Goal: Complete application form

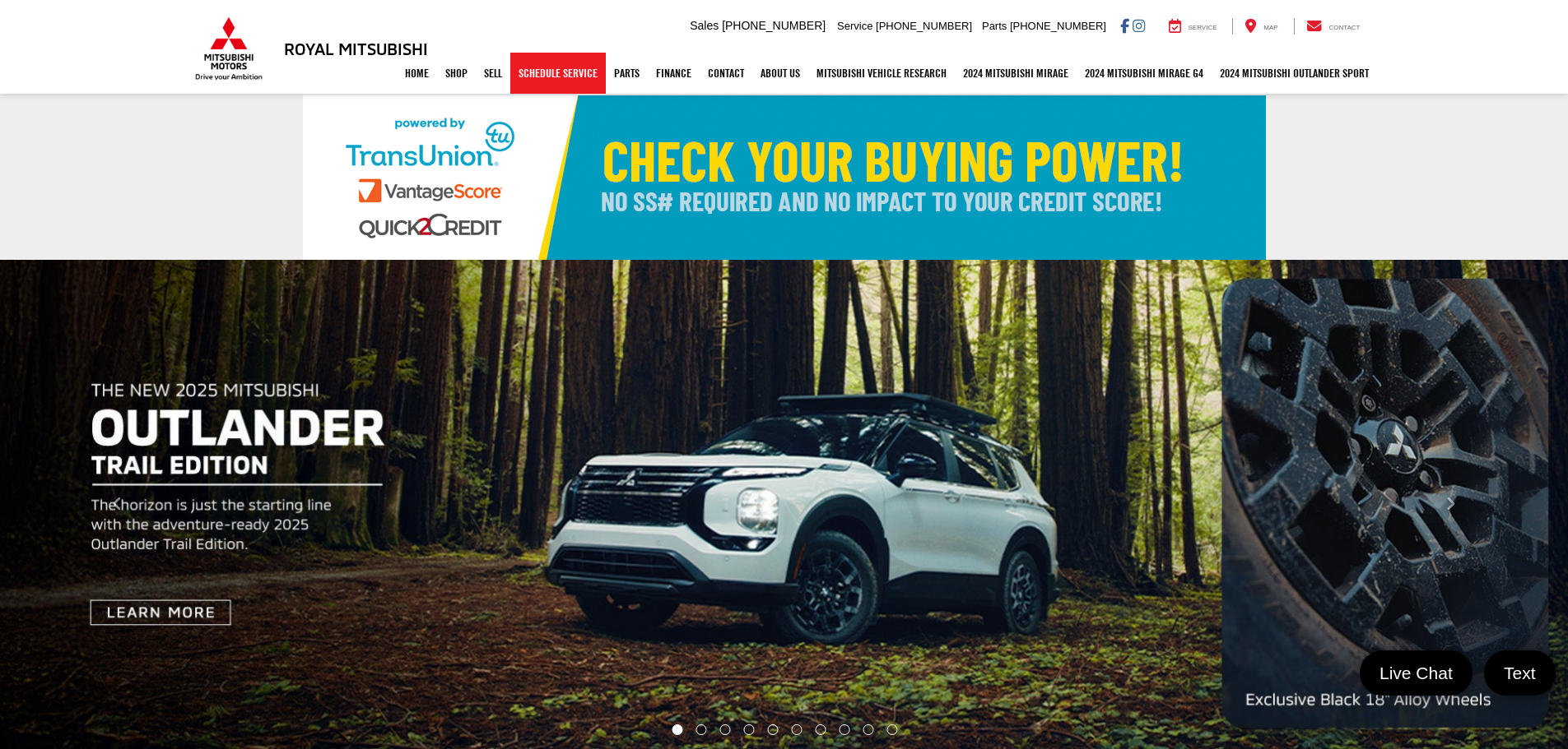
click at [560, 80] on link "Schedule Service" at bounding box center [558, 73] width 95 height 41
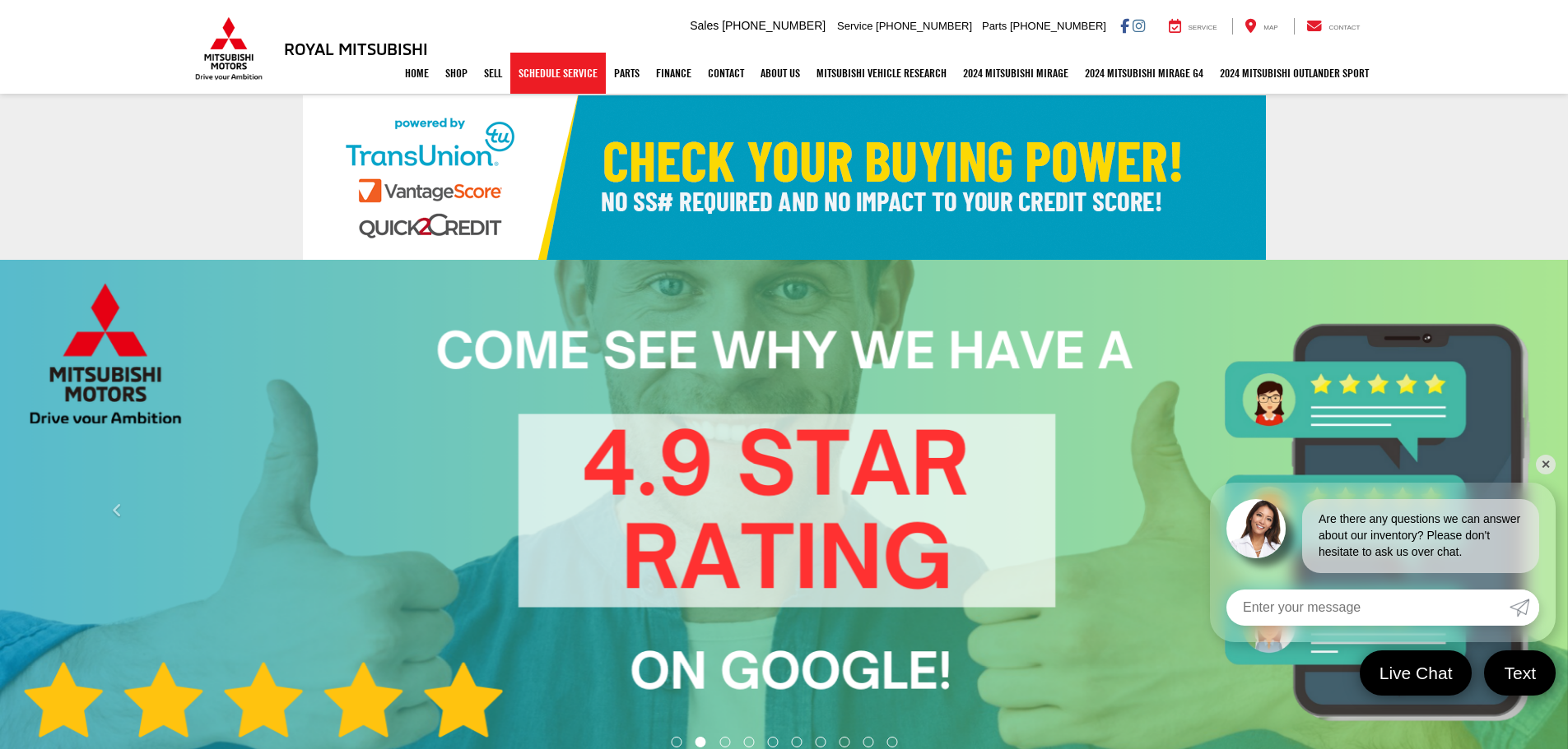
click at [559, 79] on link "Schedule Service" at bounding box center [558, 73] width 95 height 41
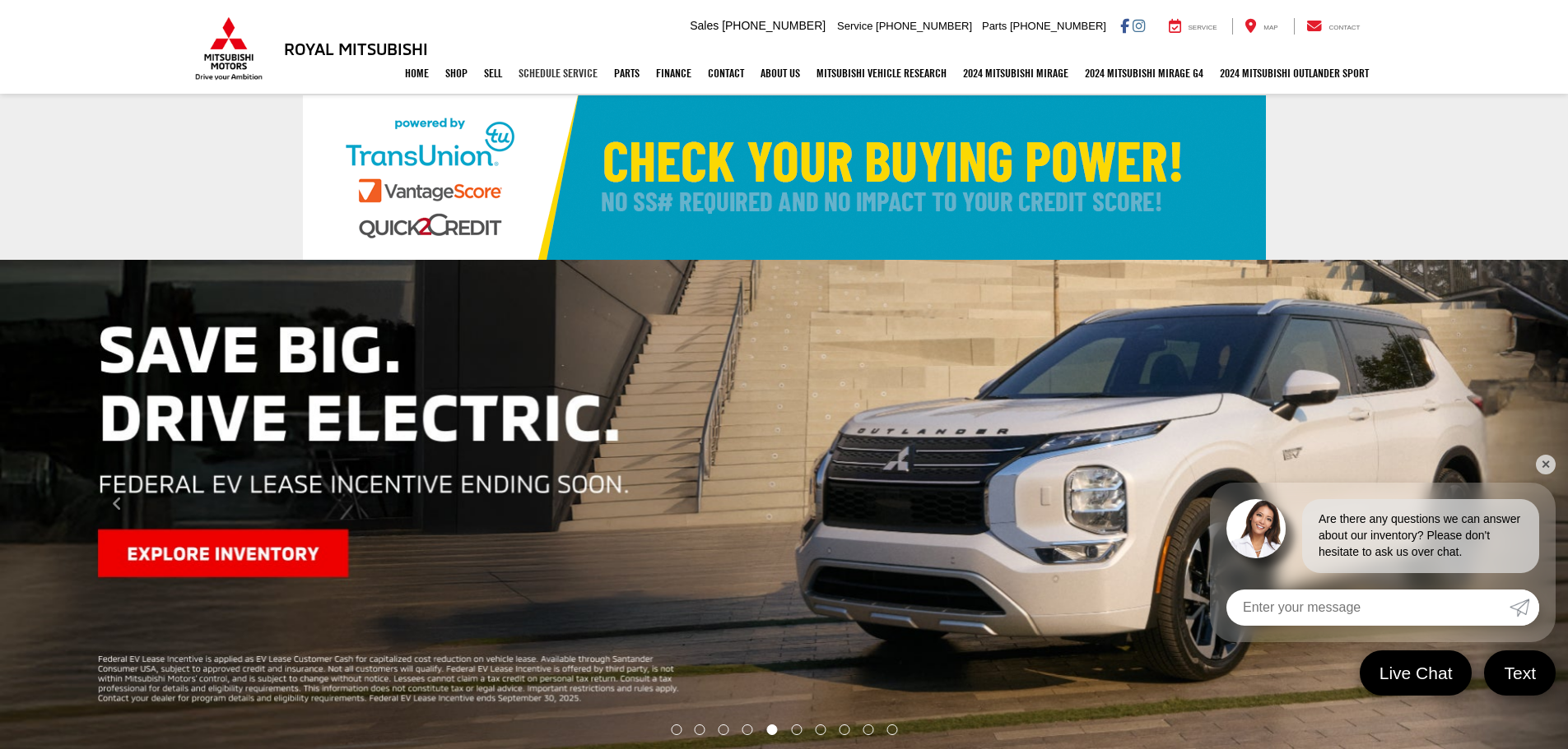
select select "Mitsubishi"
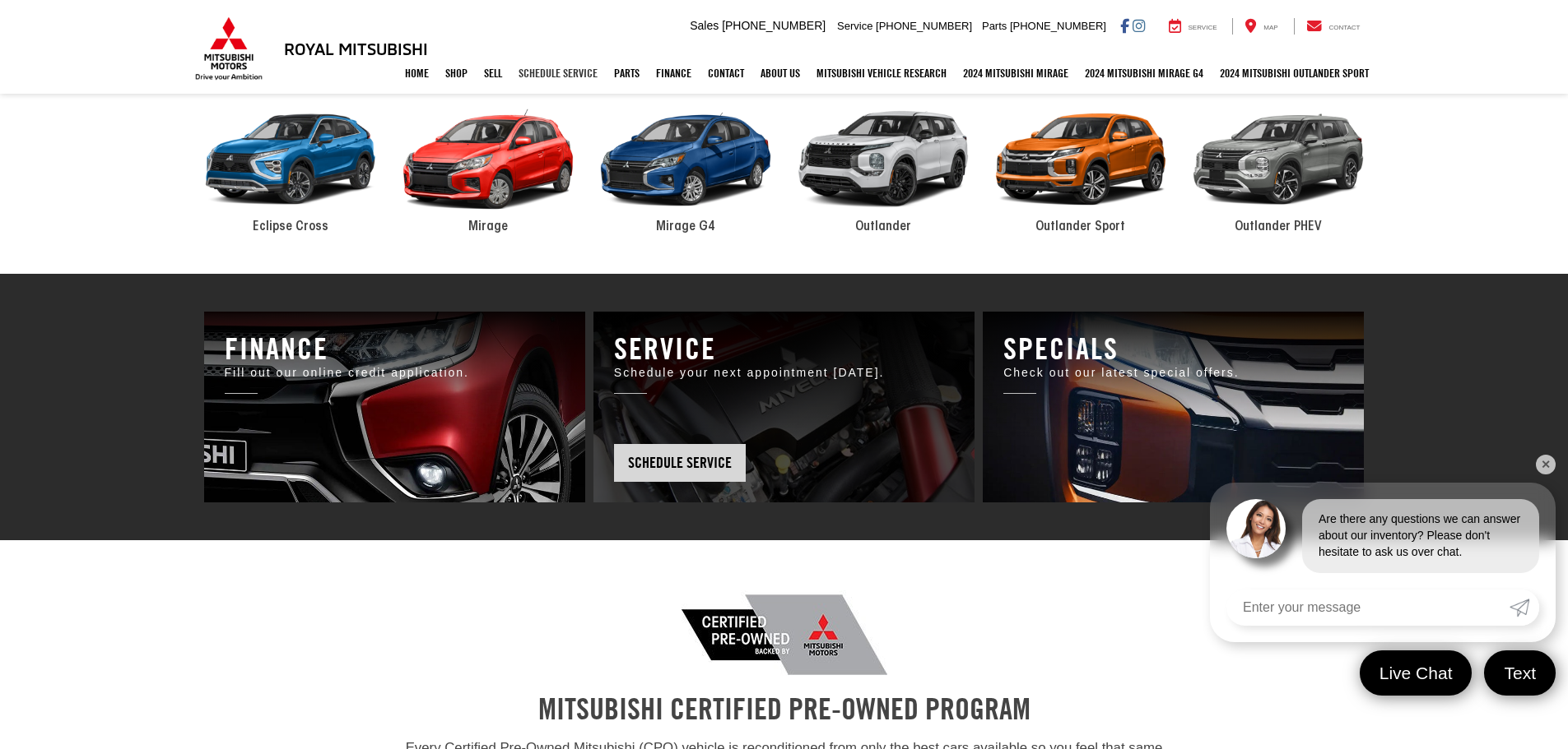
scroll to position [823, 0]
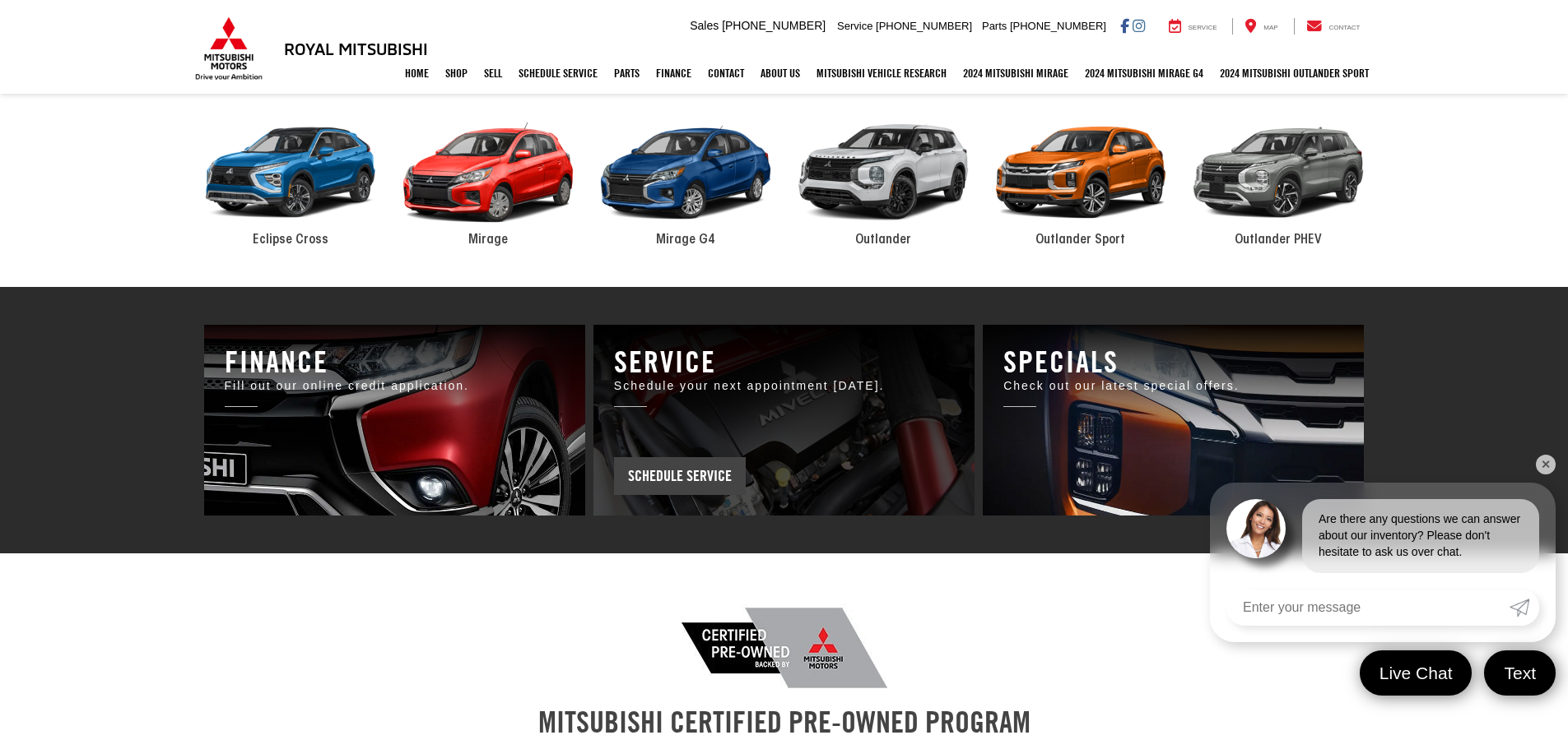
click at [681, 472] on span "Schedule Service" at bounding box center [680, 476] width 131 height 38
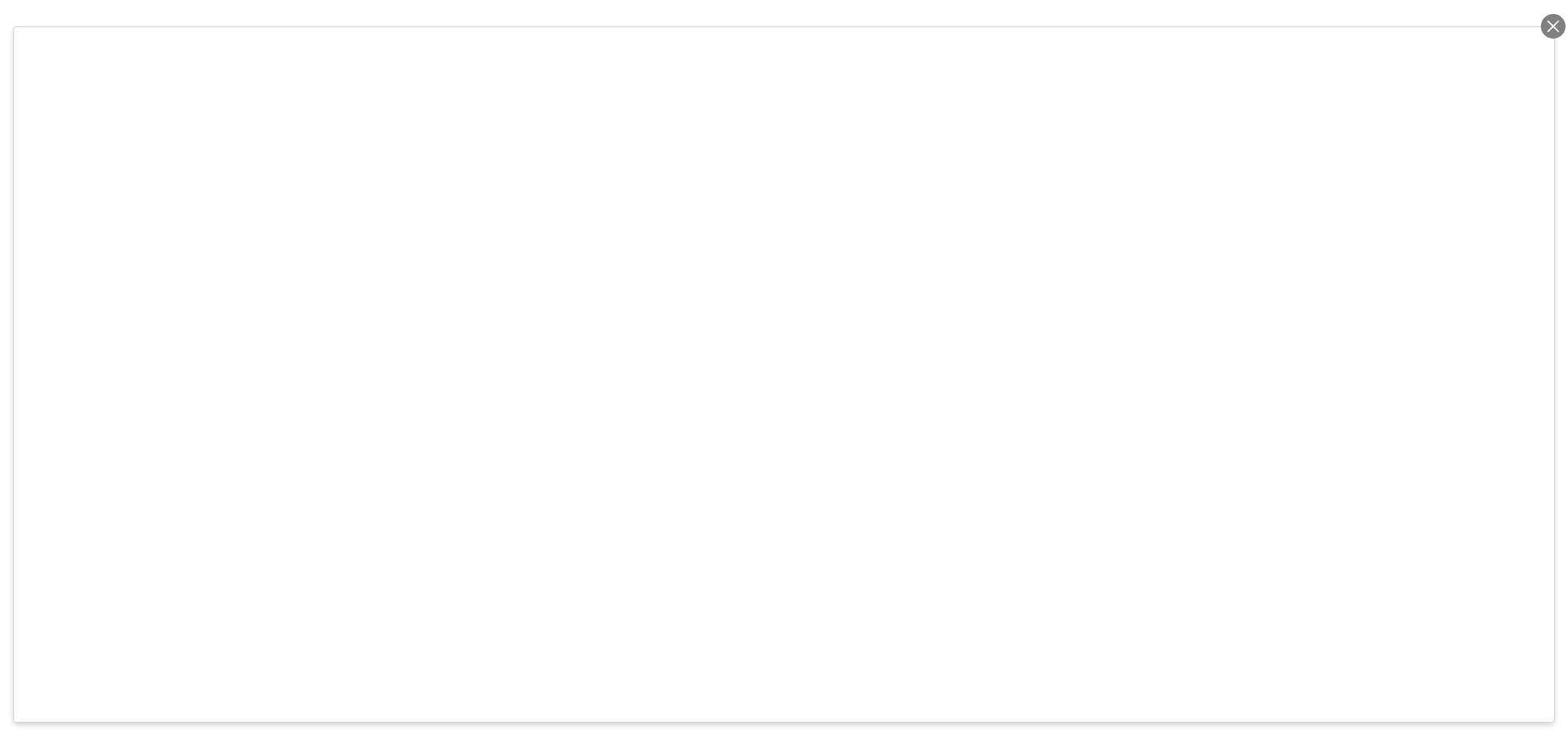
scroll to position [1398, 0]
click at [1550, 34] on div at bounding box center [1552, 26] width 25 height 25
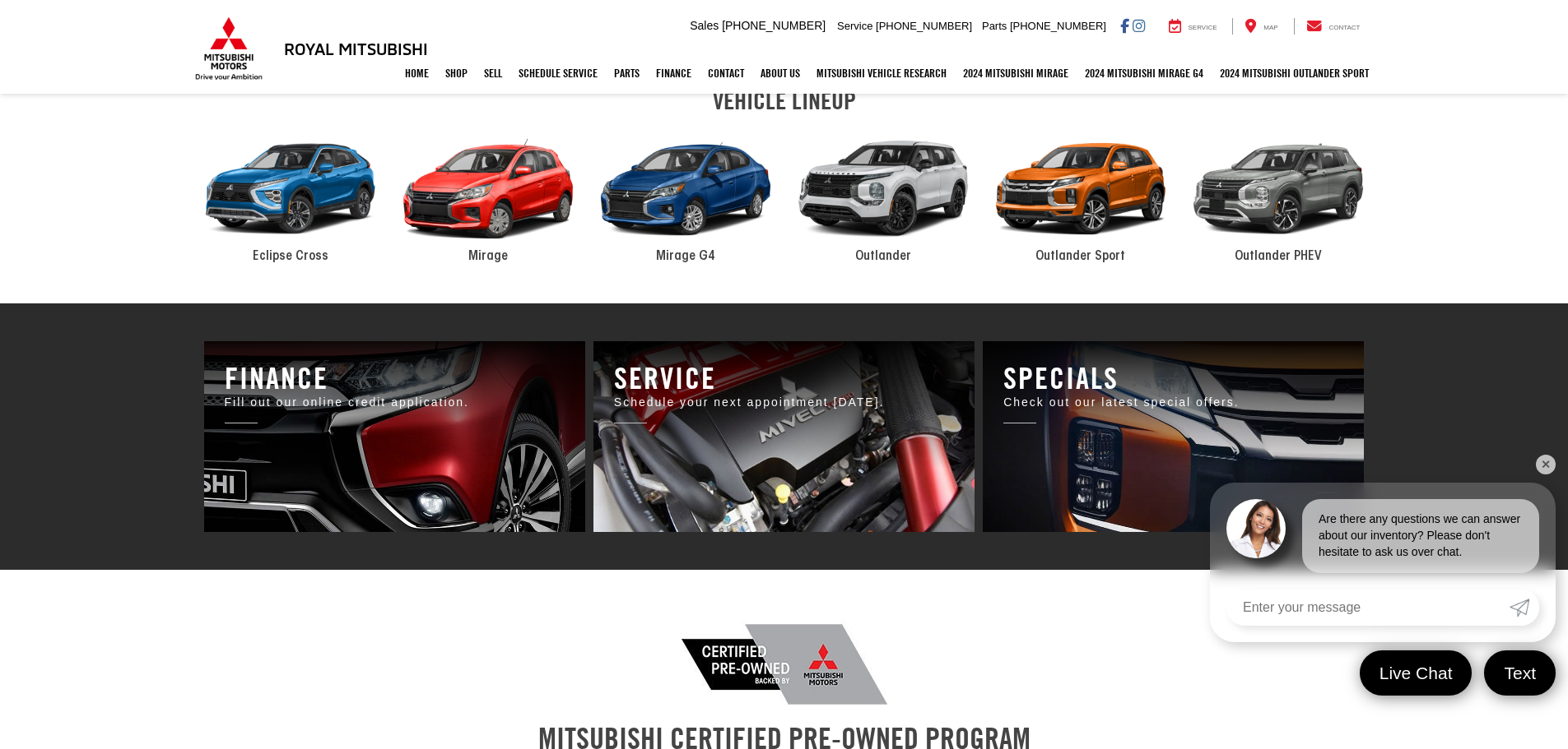
scroll to position [741, 0]
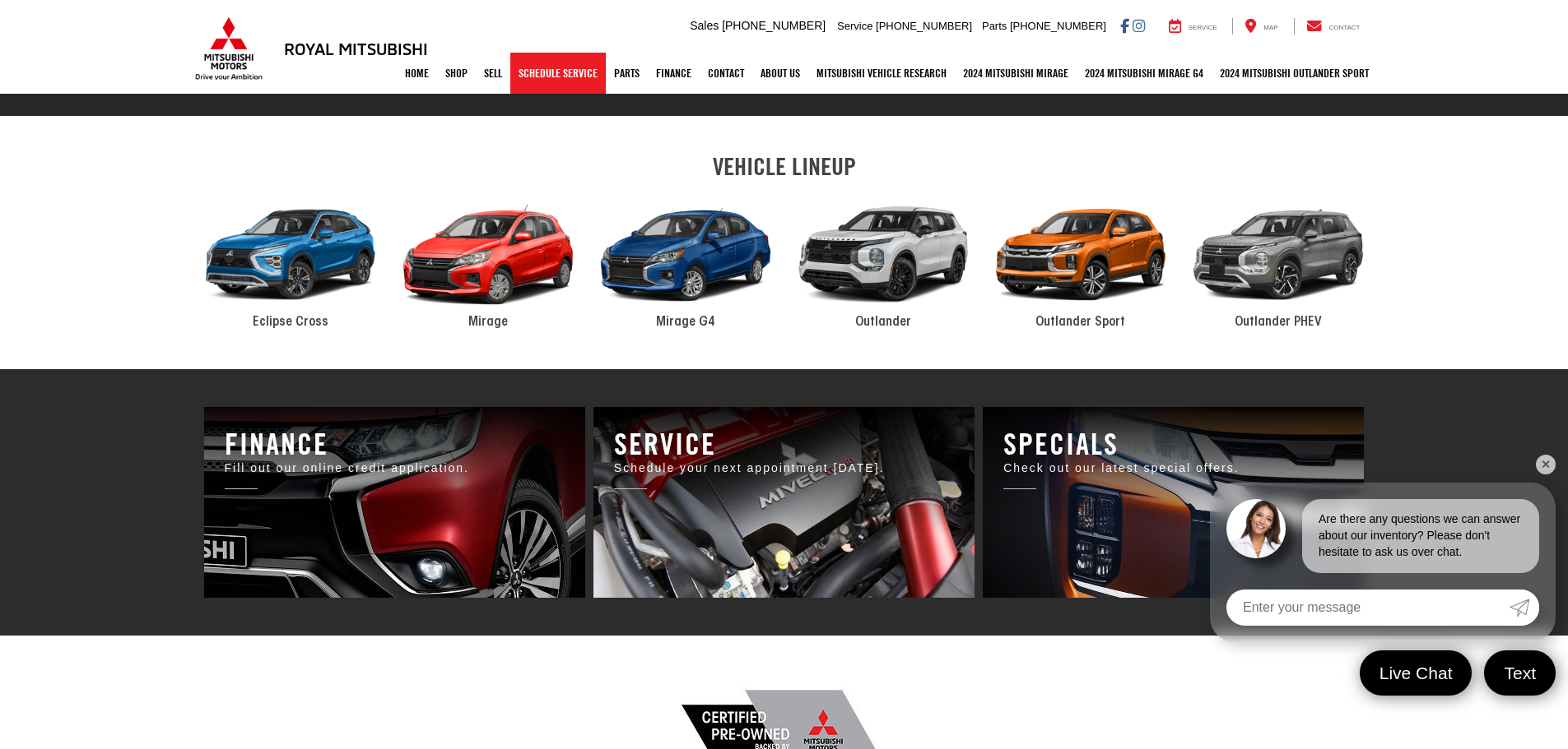
click at [559, 56] on link "Schedule Service" at bounding box center [558, 73] width 95 height 41
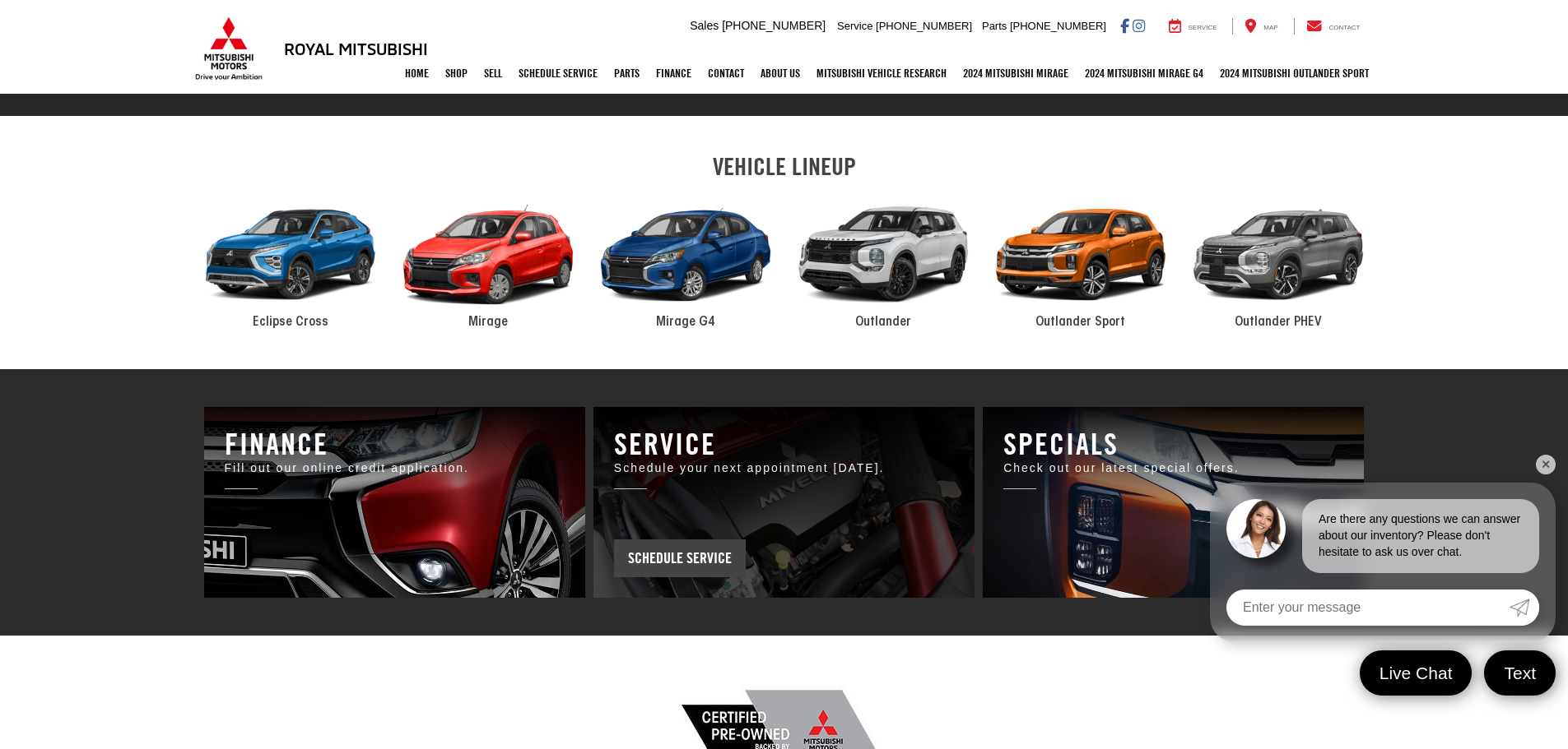
click at [672, 544] on span "Schedule Service" at bounding box center [680, 559] width 131 height 38
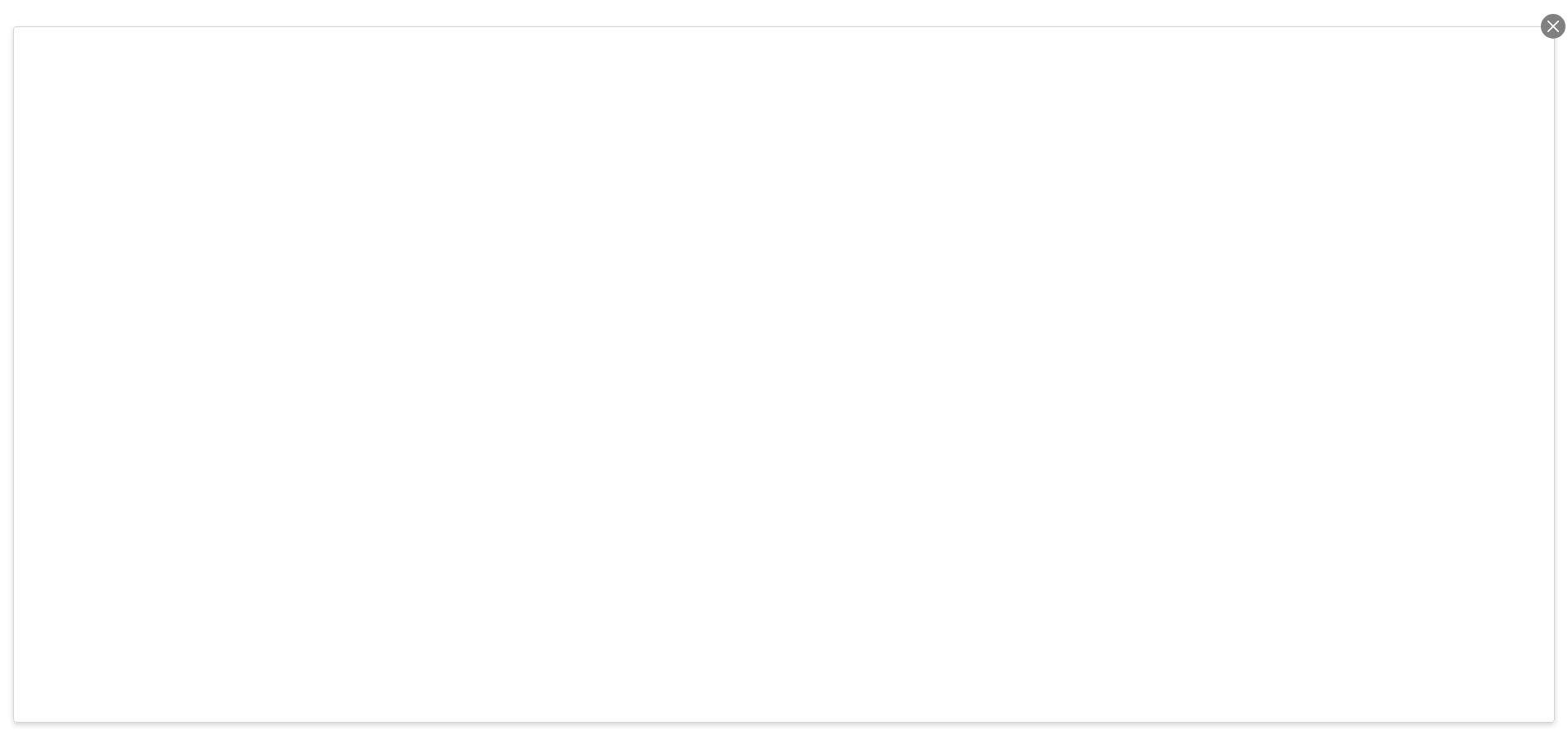
click at [1546, 25] on div at bounding box center [1552, 26] width 25 height 25
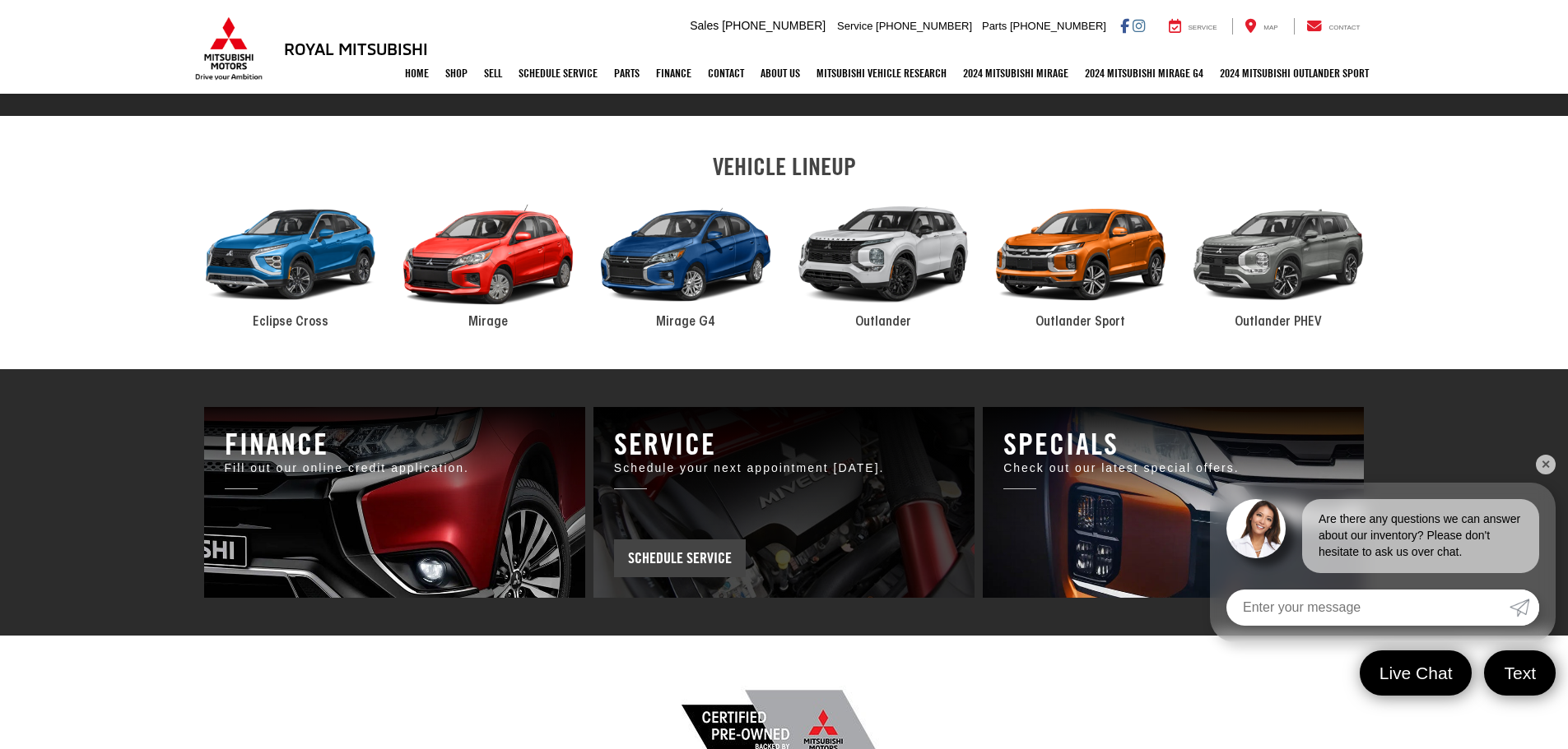
click at [682, 571] on span "Schedule Service" at bounding box center [680, 559] width 131 height 38
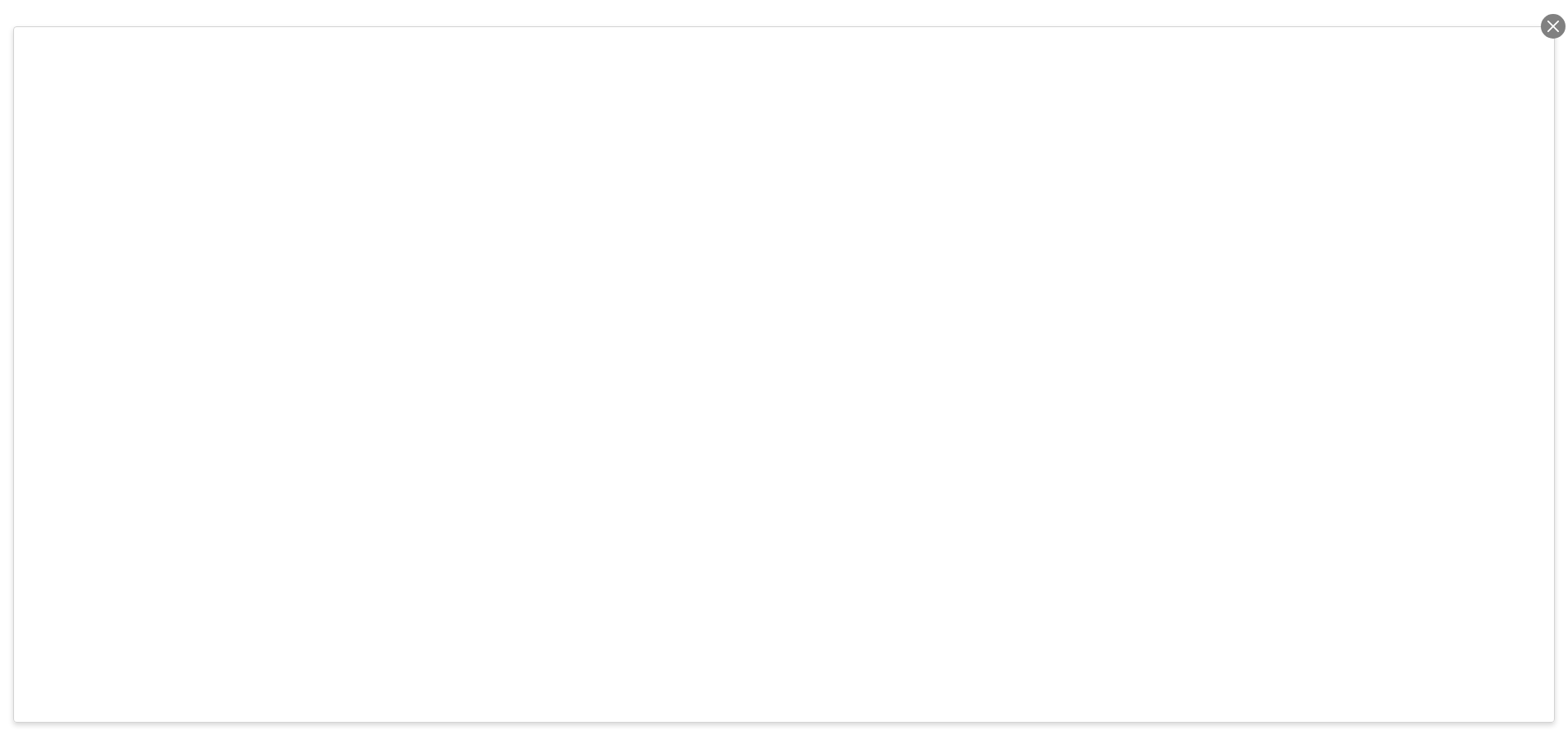
scroll to position [1151, 0]
click at [1564, 21] on div at bounding box center [1552, 26] width 25 height 25
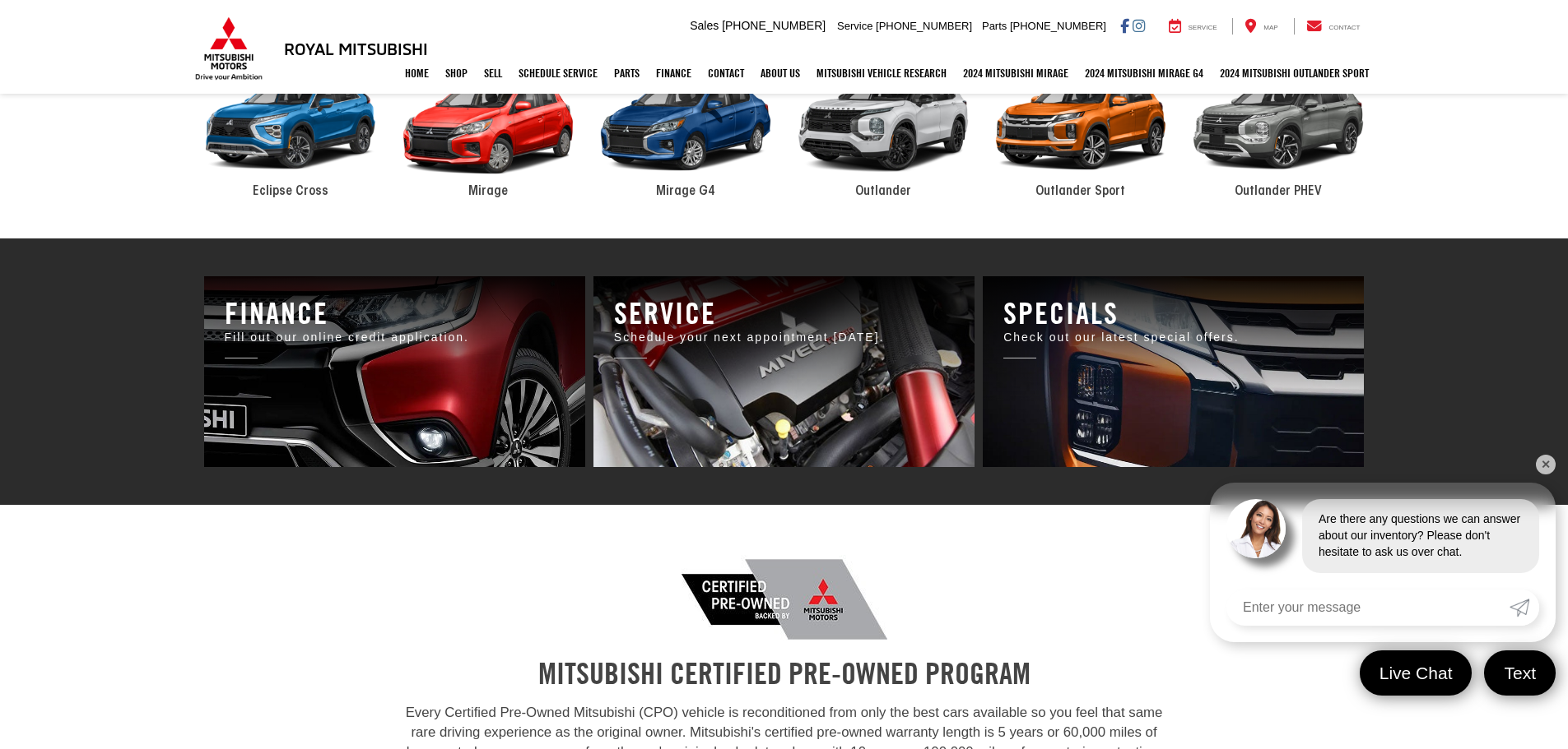
scroll to position [823, 0]
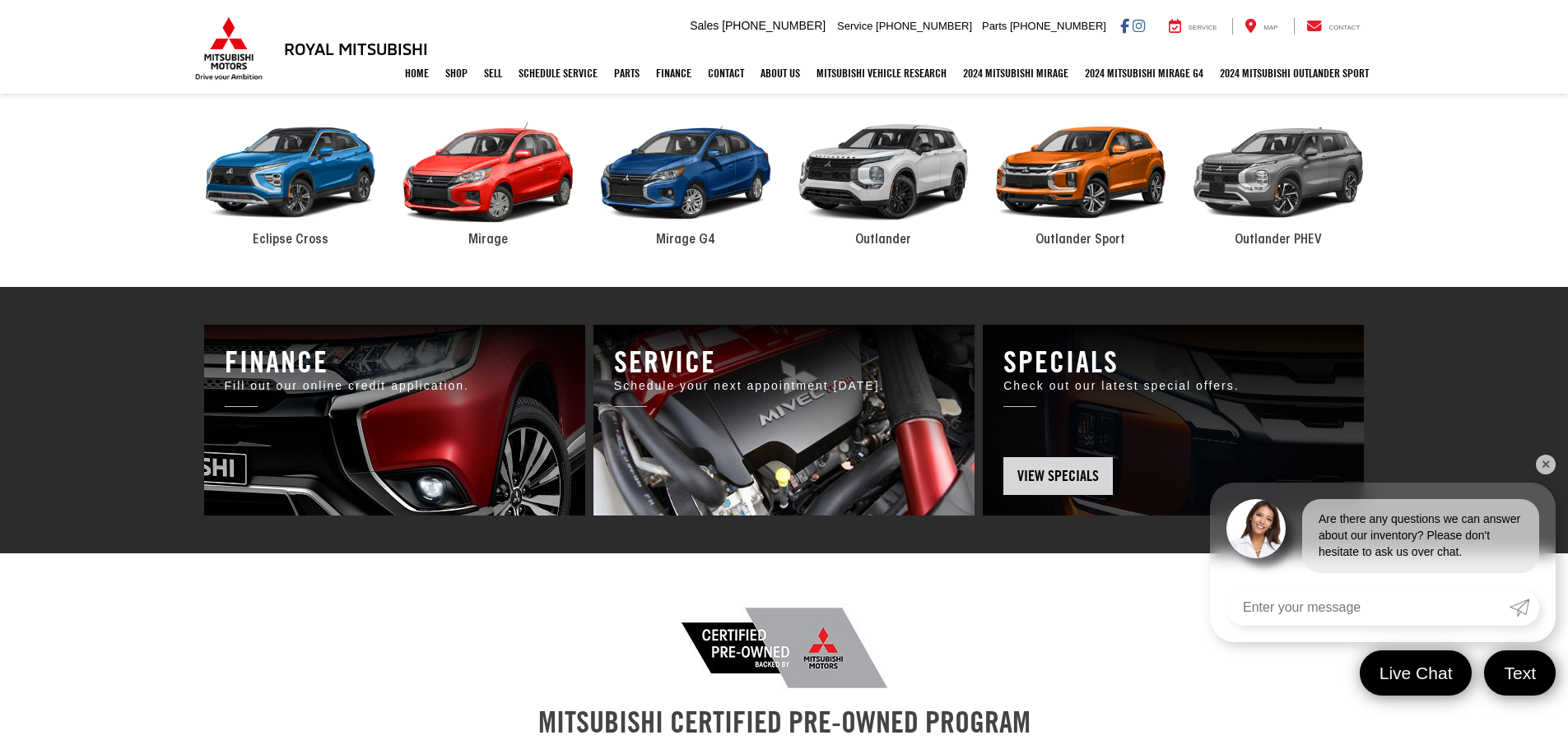
click at [1091, 450] on div "View Specials" at bounding box center [1172, 469] width 340 height 53
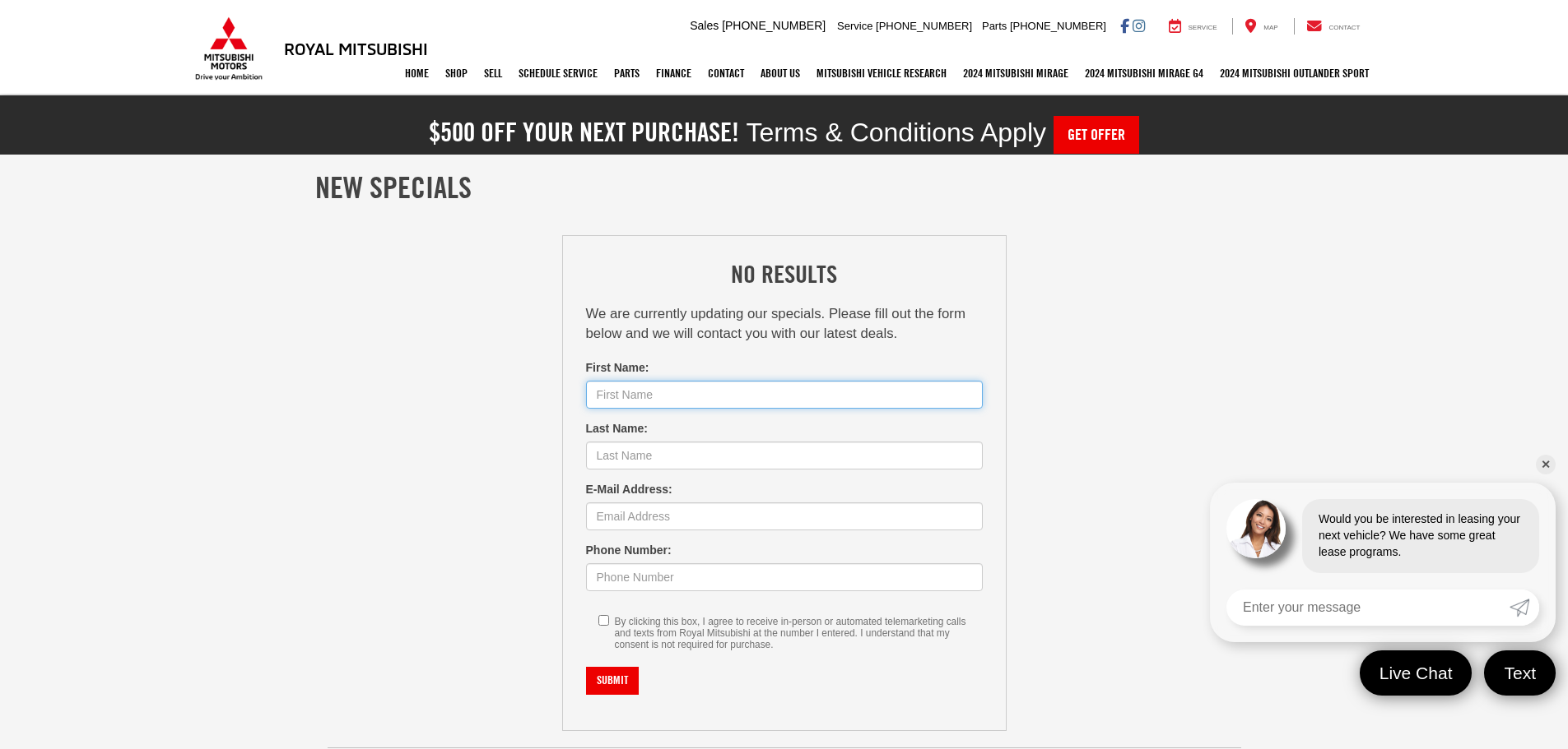
click at [740, 407] on input "First Name:" at bounding box center [784, 395] width 397 height 28
click at [728, 397] on input "First Name:" at bounding box center [784, 395] width 397 height 28
type input "LADONDREIA"
type input "NABOR"
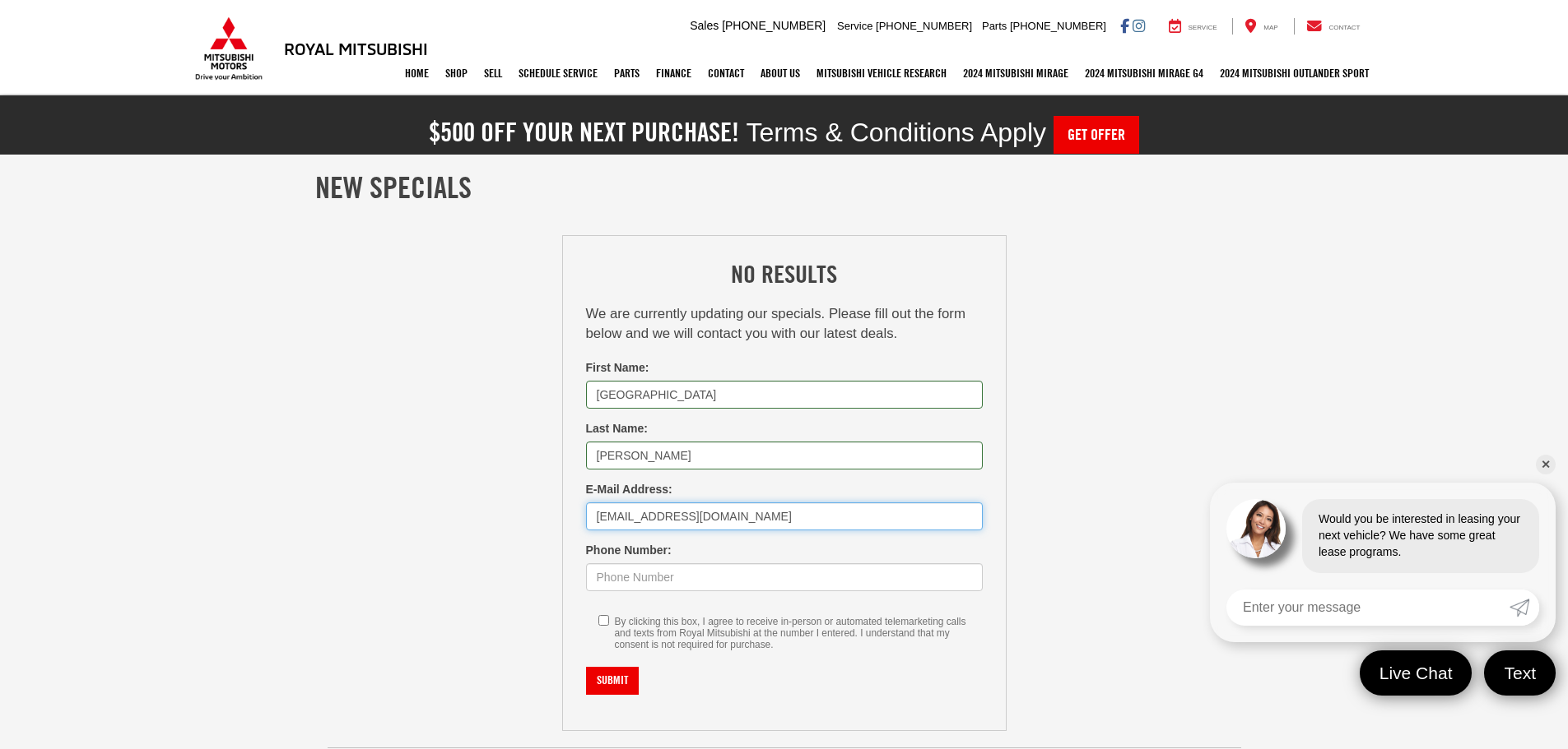
type input "LADONDREIA.N@GMAIL.COM"
click at [696, 570] on input "Phone Number:" at bounding box center [784, 577] width 397 height 28
type input "(985) 469-0733"
click at [608, 626] on input "By clicking this box, I agree to receive in-person or automated telemarketing c…" at bounding box center [604, 620] width 11 height 11
checkbox input "true"
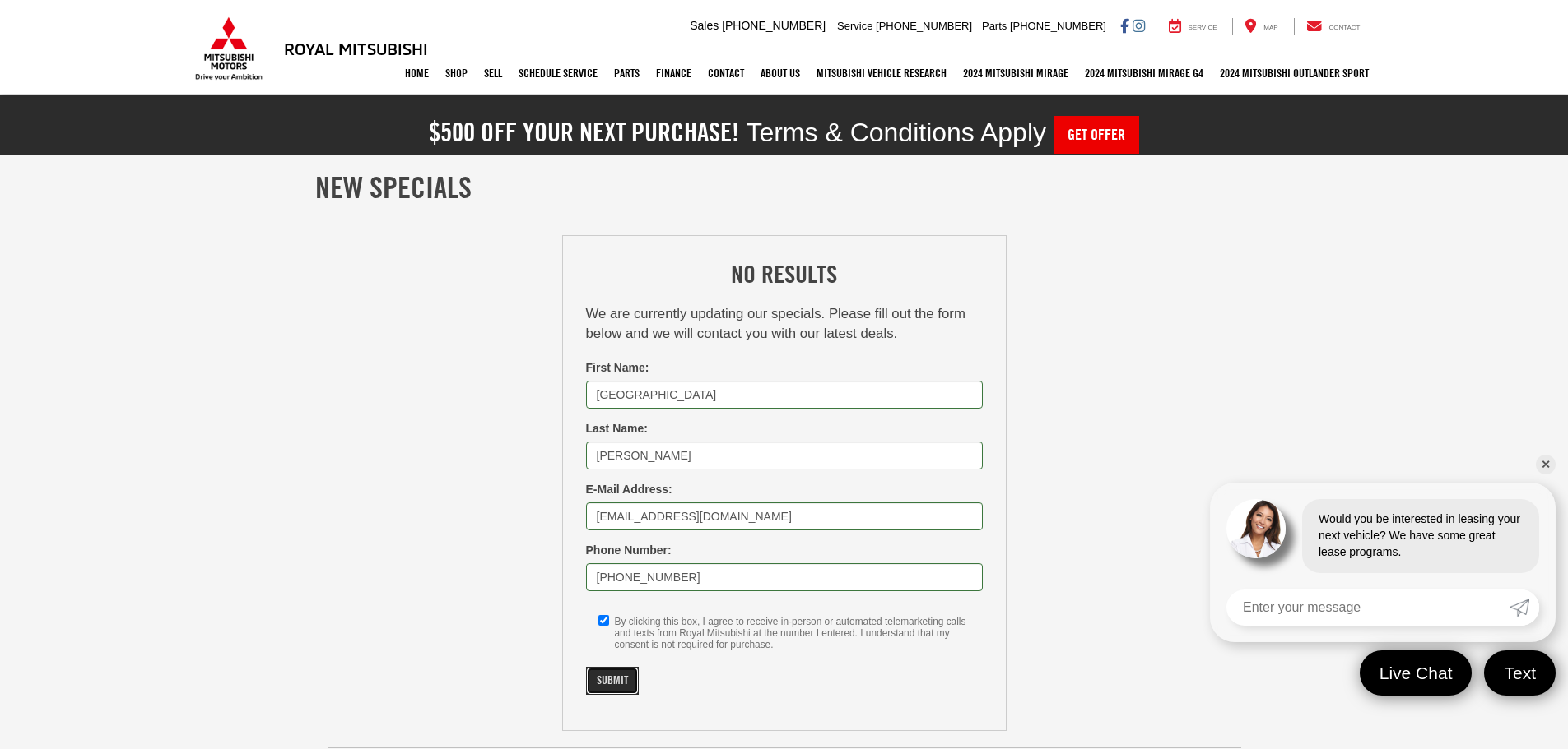
click at [623, 676] on input "Submit" at bounding box center [611, 681] width 53 height 28
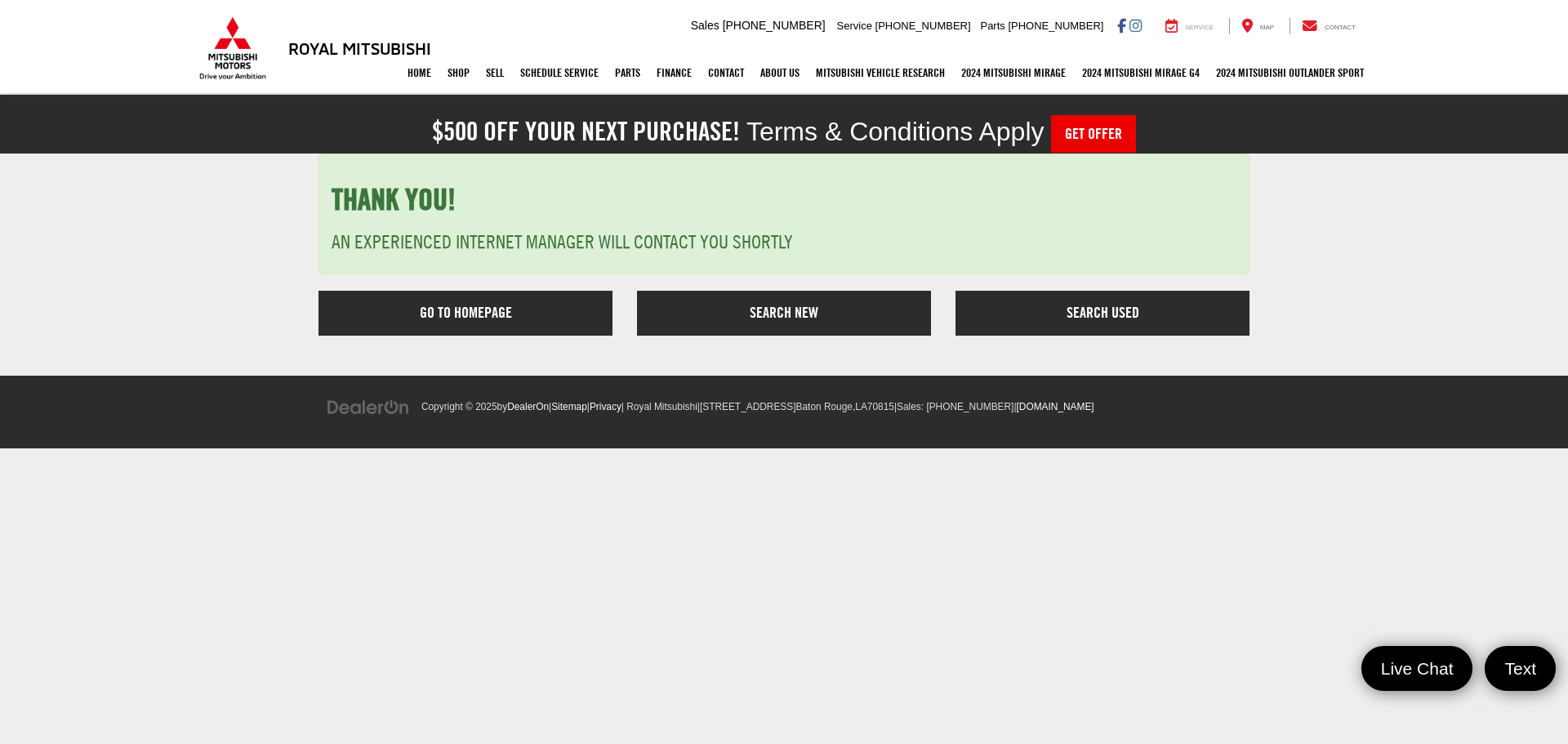
click at [1215, 28] on div "Service" at bounding box center [1189, 27] width 73 height 17
